Goal: Navigation & Orientation: Go to known website

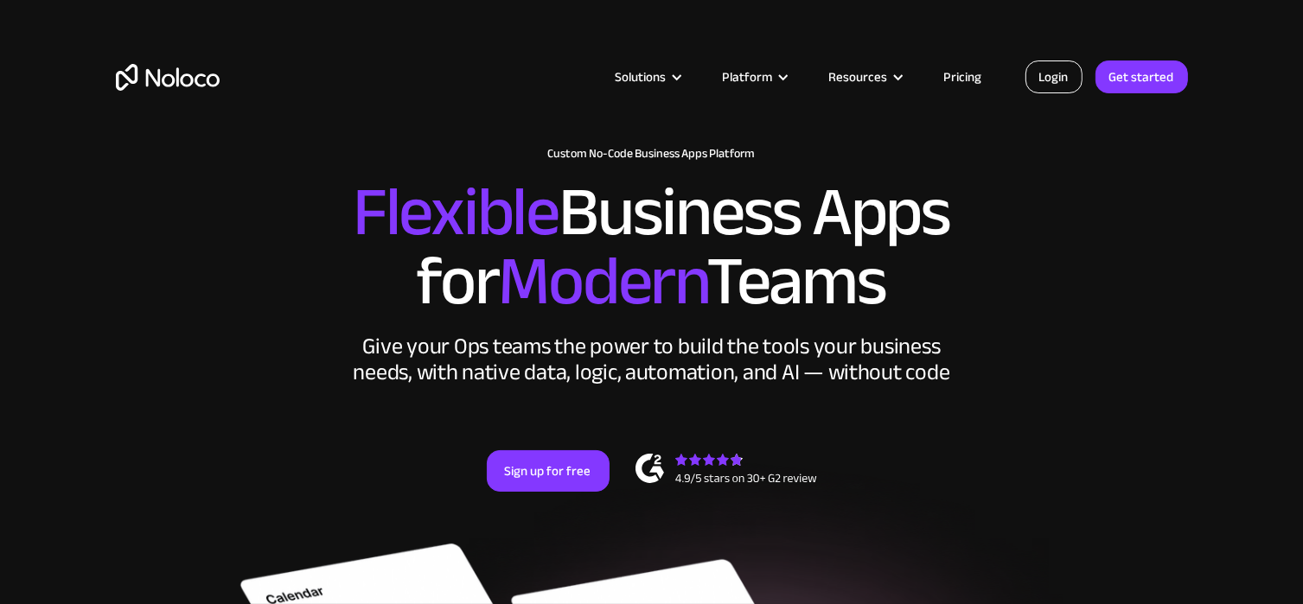
click at [1052, 81] on link "Login" at bounding box center [1053, 77] width 57 height 33
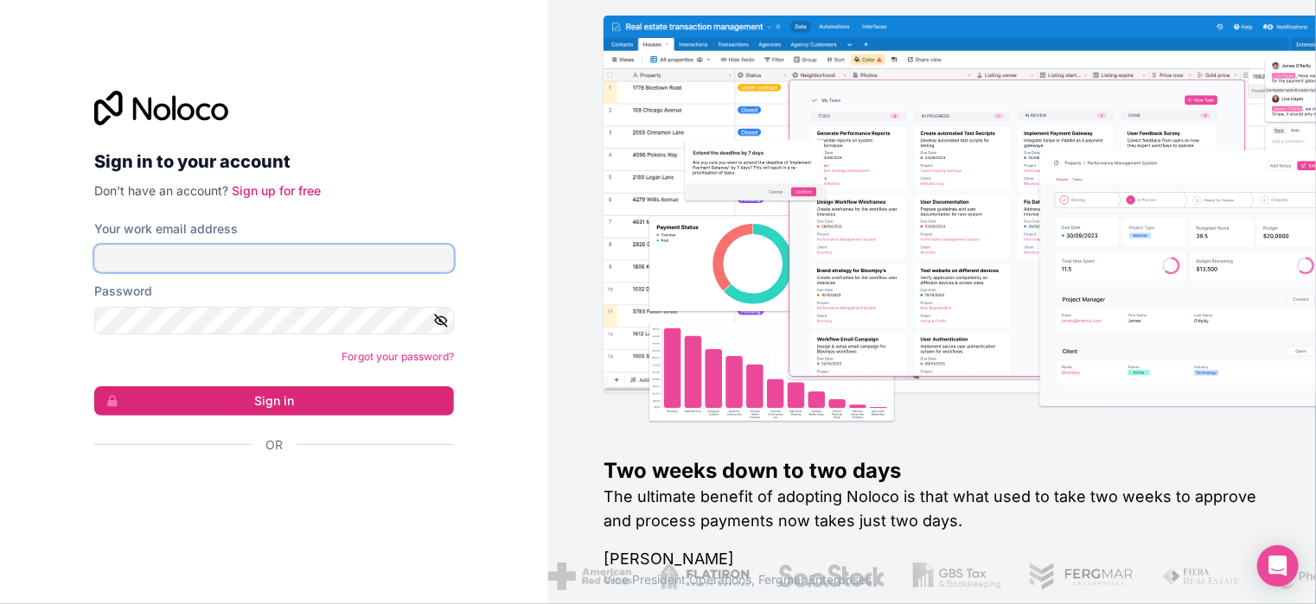
click at [315, 249] on input "Your work email address" at bounding box center [274, 259] width 360 height 28
type input "grace@kota.io"
click at [258, 339] on form "Your work email address grace@kota.io Password Forgot your password? Sign in Or" at bounding box center [274, 367] width 360 height 294
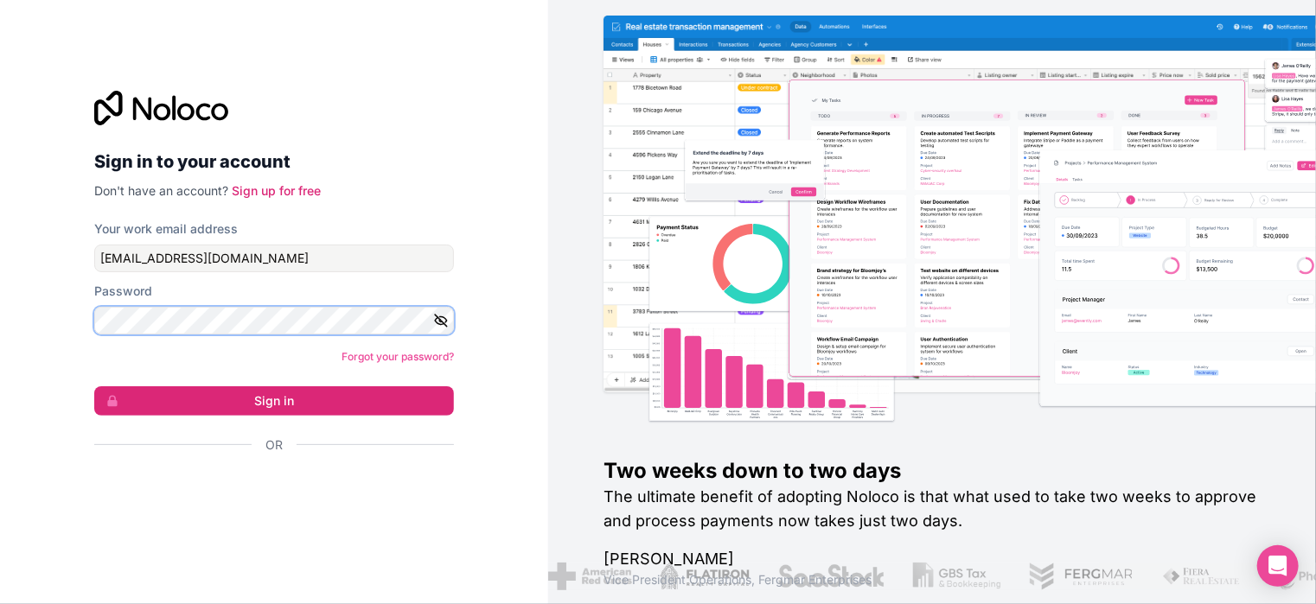
click at [94, 386] on button "Sign in" at bounding box center [274, 400] width 360 height 29
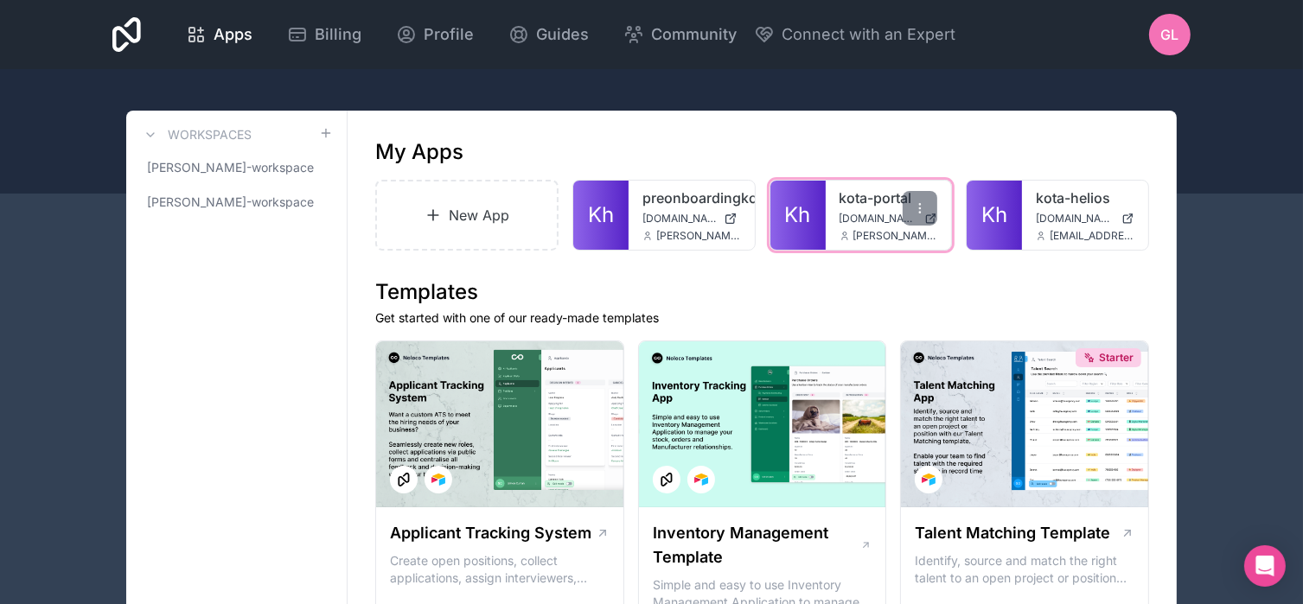
click at [809, 201] on span "Kh" at bounding box center [798, 215] width 26 height 28
